Goal: Check status: Check status

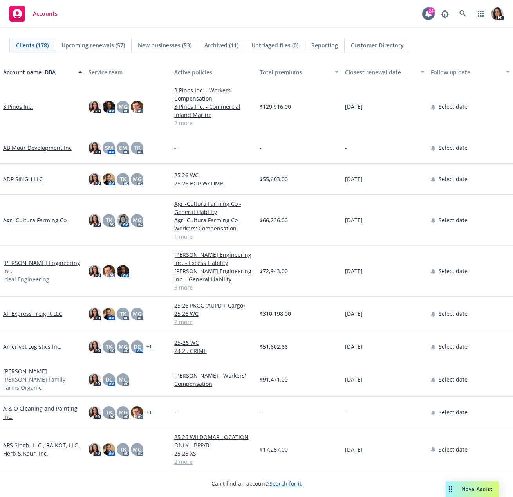
scroll to position [196, 0]
click at [479, 485] on div "Nova Assist" at bounding box center [472, 490] width 53 height 16
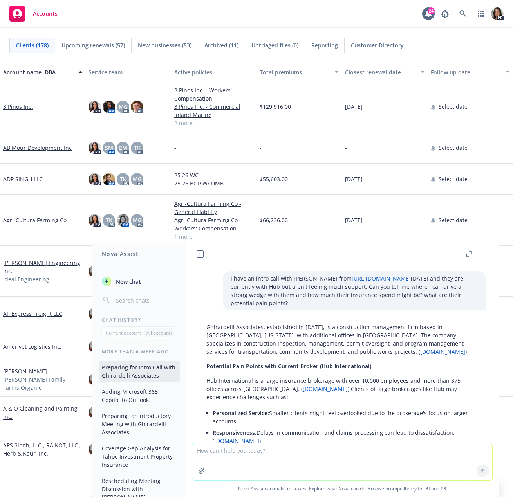
click at [139, 286] on span "New chat" at bounding box center [127, 282] width 27 height 8
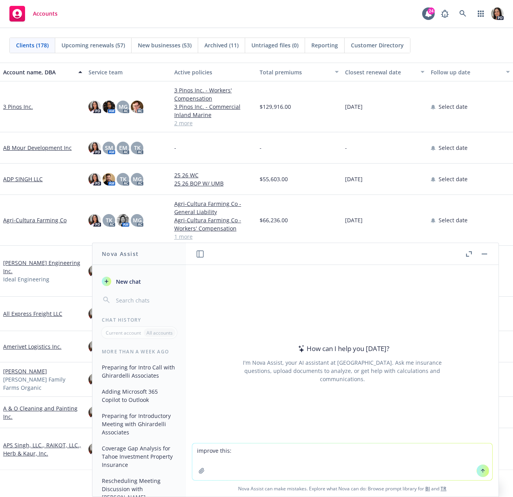
type textarea "improve this: Hi [PERSON_NAME], We would not be able to provide that until we h…"
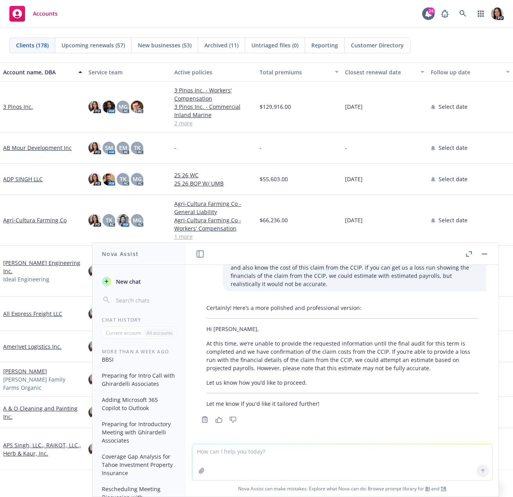
scroll to position [228, 0]
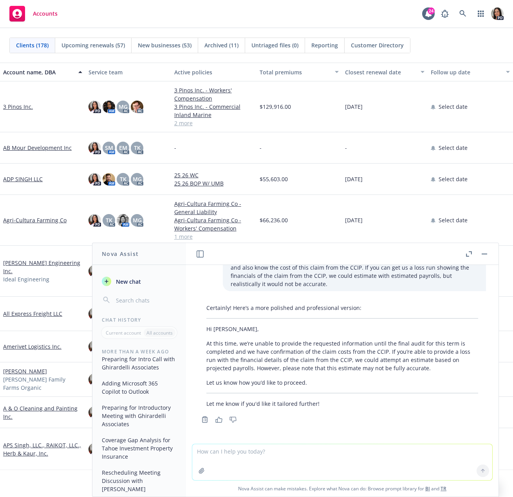
click at [307, 449] on textarea at bounding box center [342, 463] width 300 height 36
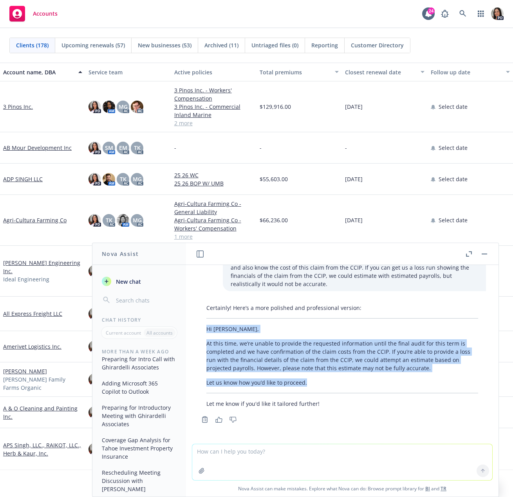
drag, startPoint x: 314, startPoint y: 383, endPoint x: 205, endPoint y: 334, distance: 119.0
click at [205, 334] on div "Certainly! Here’s a more polished and professional version: Hi [PERSON_NAME], A…" at bounding box center [343, 356] width 288 height 110
copy div "Hi [PERSON_NAME], At this time, we’re unable to provide the requested informati…"
click at [485, 255] on button "button" at bounding box center [484, 254] width 9 height 9
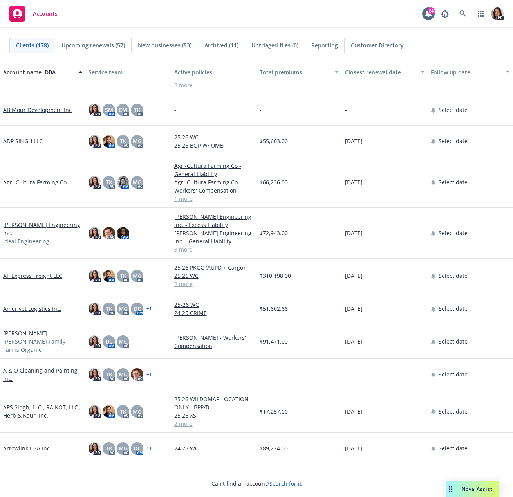
scroll to position [0, 0]
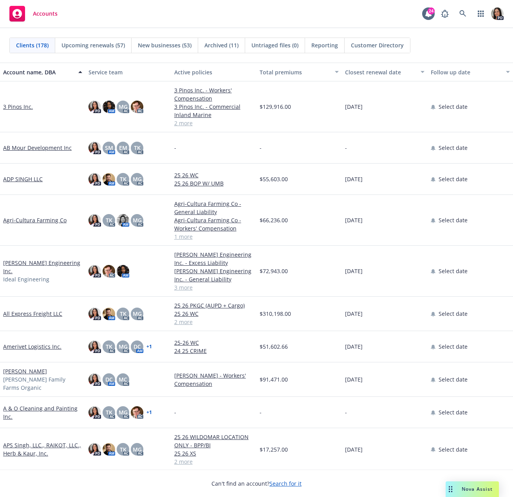
click at [297, 71] on div "Total premiums" at bounding box center [295, 72] width 71 height 8
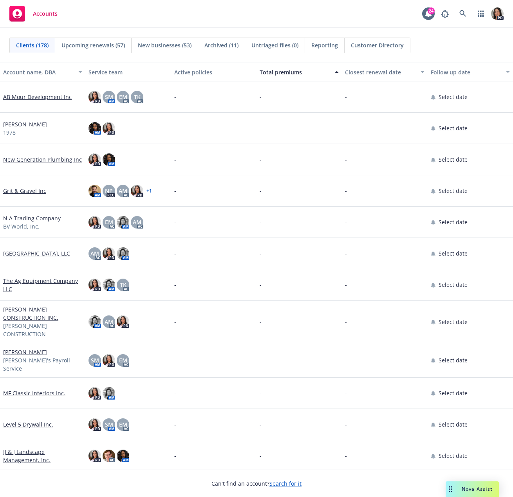
click at [301, 73] on div "Total premiums" at bounding box center [295, 72] width 71 height 8
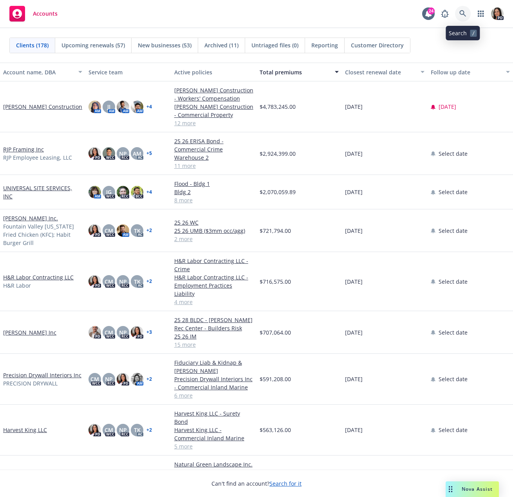
click at [466, 14] on icon at bounding box center [462, 13] width 7 height 7
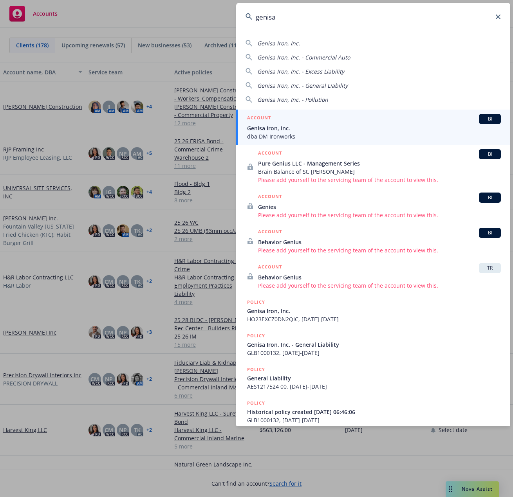
type input "genisa"
click at [315, 132] on span "dba DM Ironworks" at bounding box center [374, 136] width 254 height 8
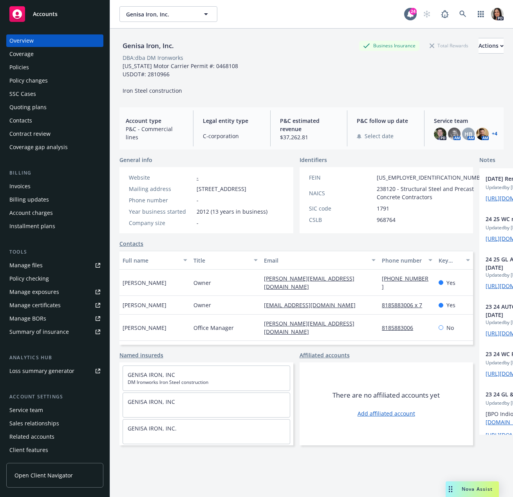
click at [40, 107] on div "Quoting plans" at bounding box center [27, 107] width 37 height 13
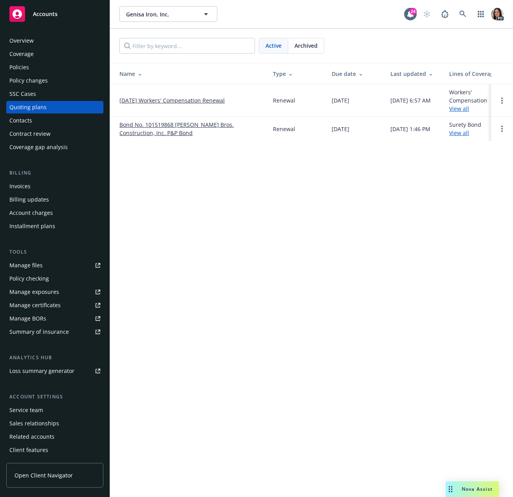
click at [195, 101] on link "[DATE] Workers' Compensation Renewal" at bounding box center [171, 100] width 105 height 8
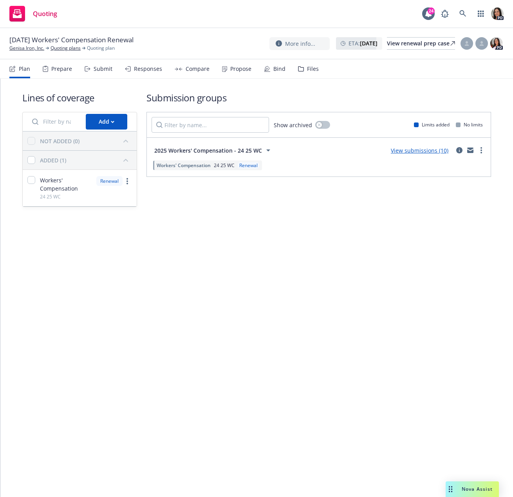
click at [105, 72] on div "Submit" at bounding box center [103, 69] width 19 height 6
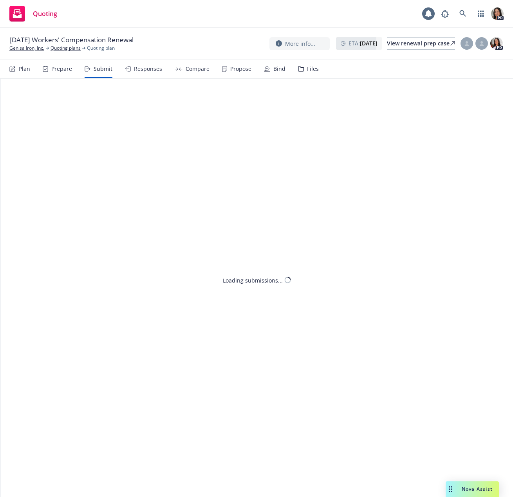
click at [144, 71] on div "Responses" at bounding box center [148, 69] width 28 height 6
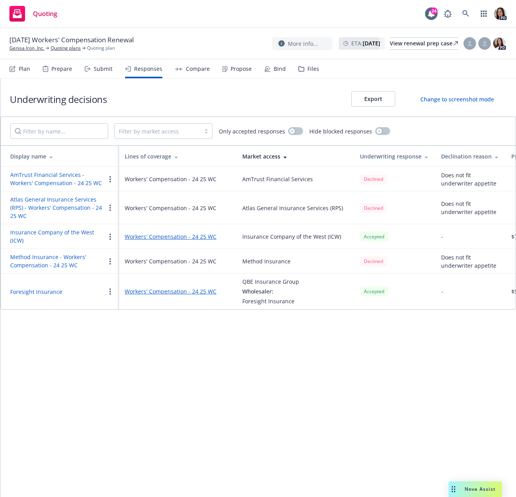
click at [87, 68] on icon at bounding box center [88, 68] width 6 height 5
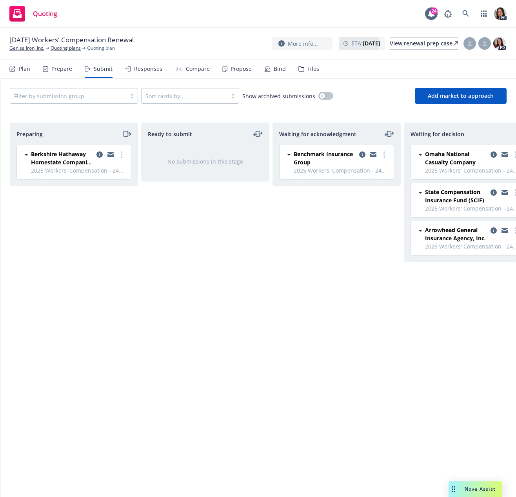
scroll to position [0, 157]
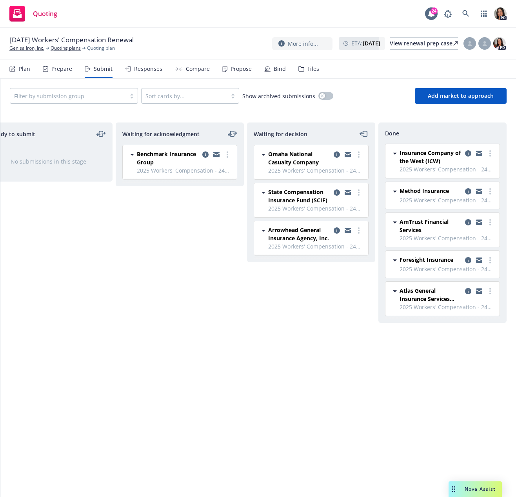
drag, startPoint x: 156, startPoint y: 69, endPoint x: 151, endPoint y: 90, distance: 22.5
click at [156, 69] on div "Responses" at bounding box center [148, 69] width 28 height 6
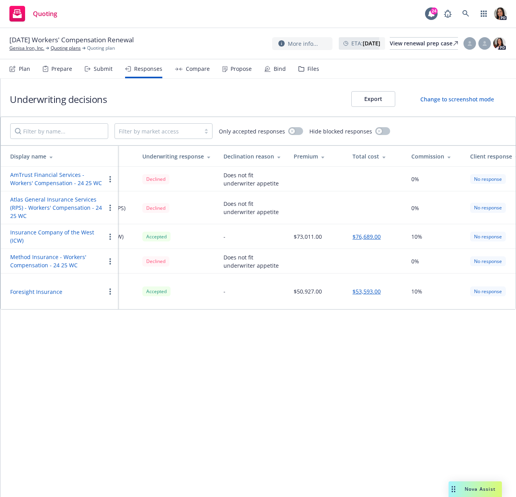
scroll to position [0, 216]
click at [109, 72] on div "Submit" at bounding box center [103, 69] width 19 height 6
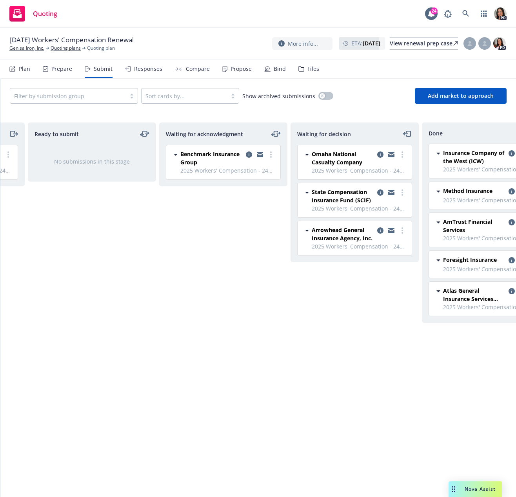
scroll to position [0, 114]
